Goal: Complete application form

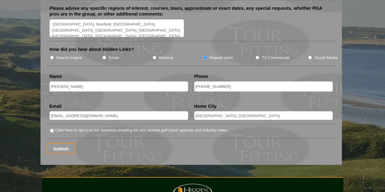
scroll to position [789, 0]
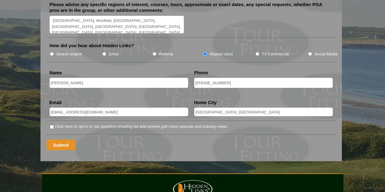
click at [58, 140] on input "Submit" at bounding box center [61, 145] width 29 height 11
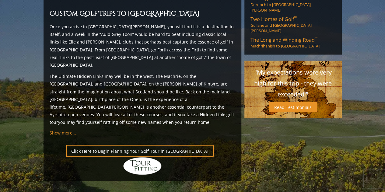
scroll to position [673, 0]
